Goal: Task Accomplishment & Management: Manage account settings

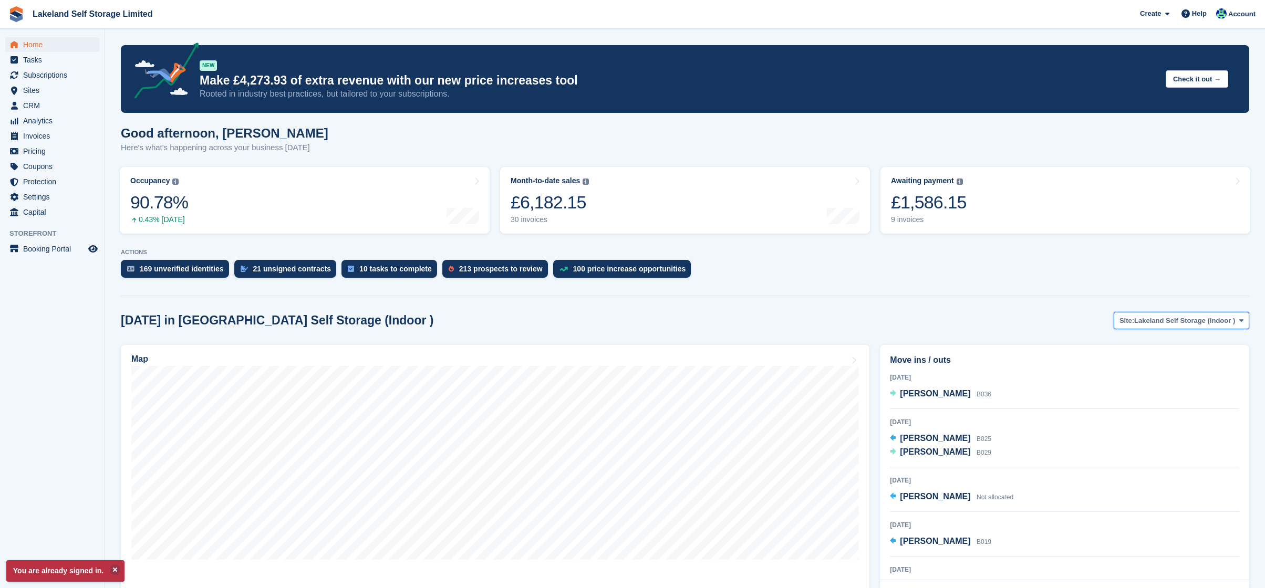
click at [1237, 318] on span at bounding box center [1241, 320] width 8 height 8
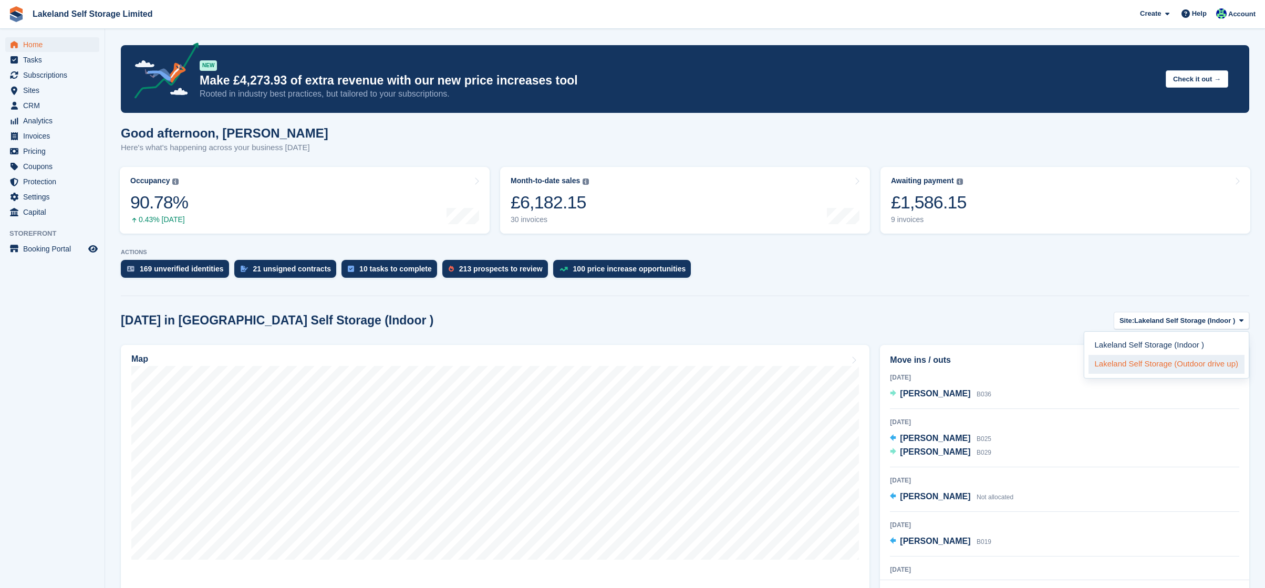
click at [1184, 363] on link "Lakeland Self Storage (Outdoor drive up)" at bounding box center [1166, 364] width 156 height 19
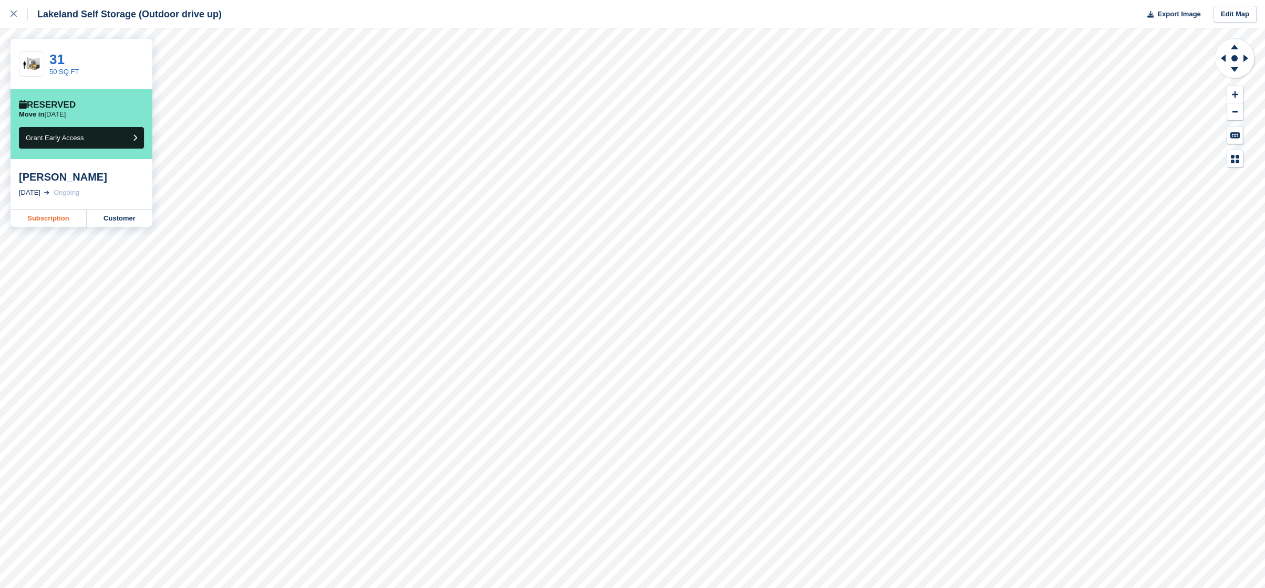
click at [67, 221] on link "Subscription" at bounding box center [49, 218] width 76 height 17
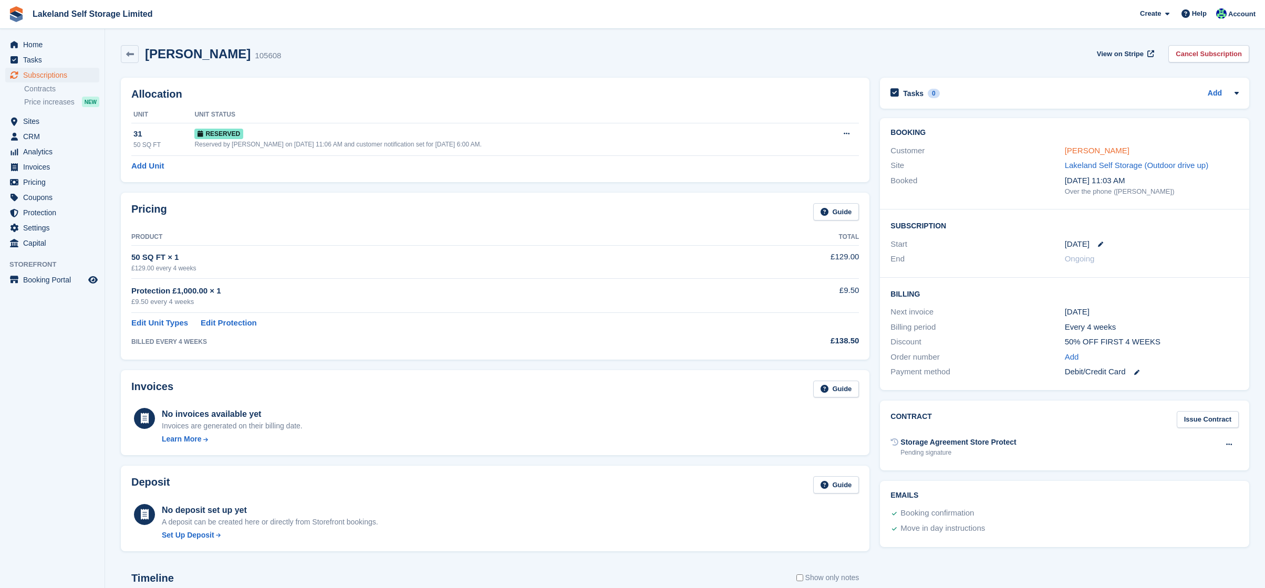
click at [1088, 152] on link "[PERSON_NAME]" at bounding box center [1096, 150] width 65 height 9
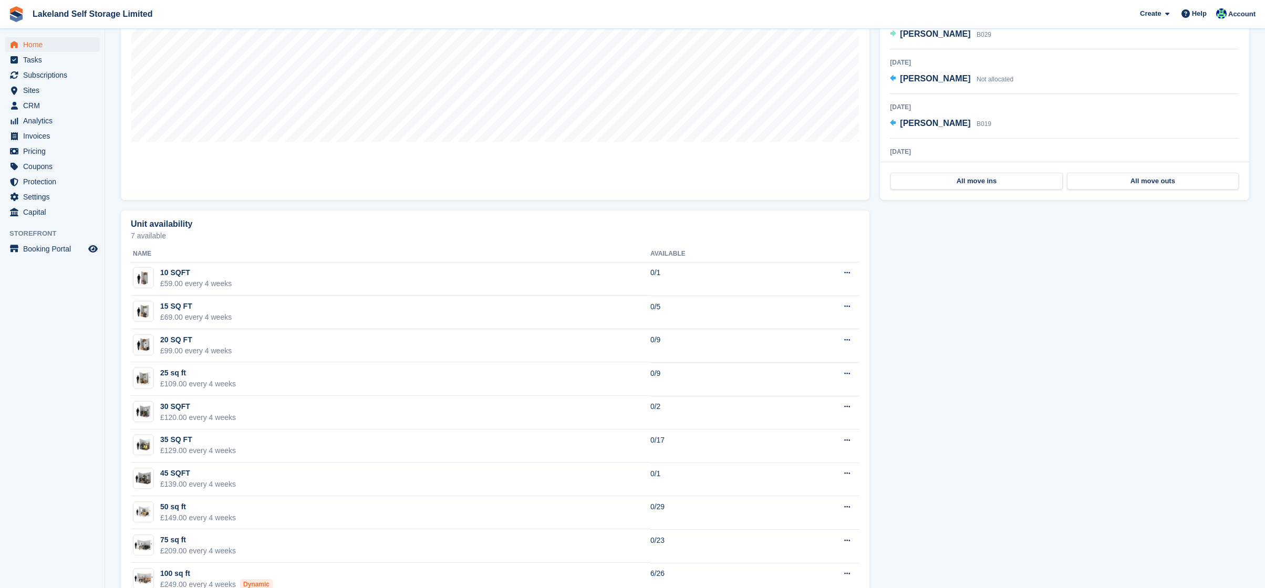
scroll to position [419, 0]
